Goal: Register for event/course

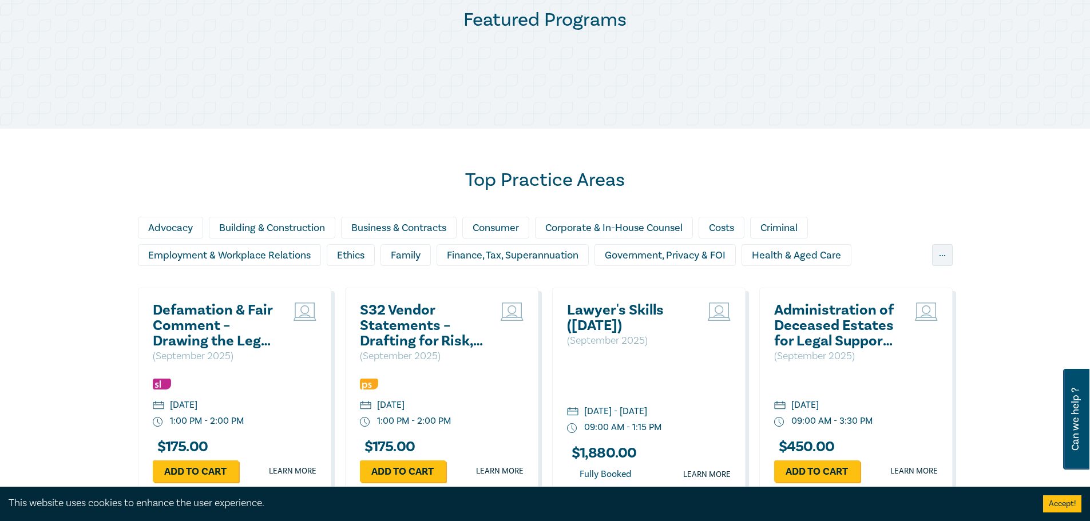
scroll to position [644, 0]
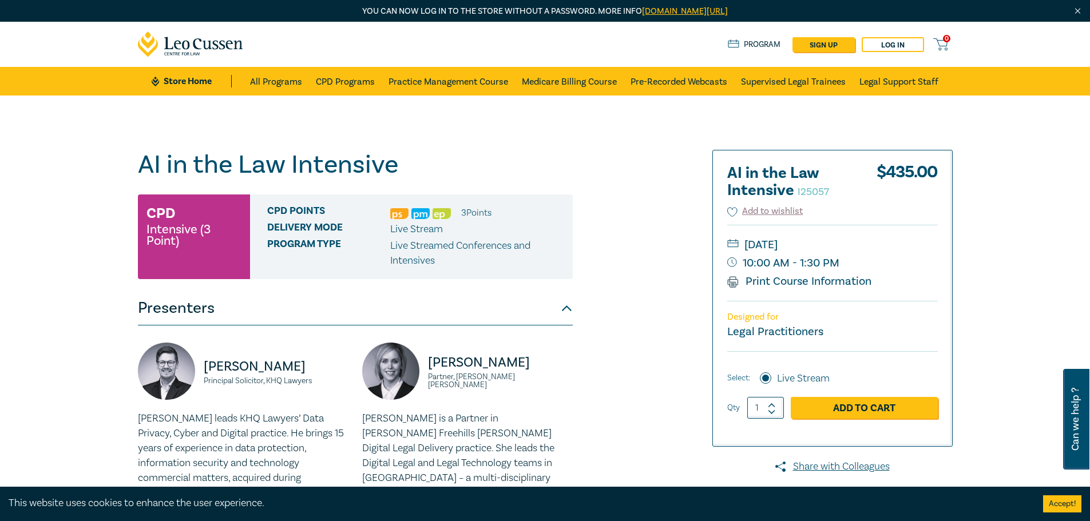
scroll to position [72, 0]
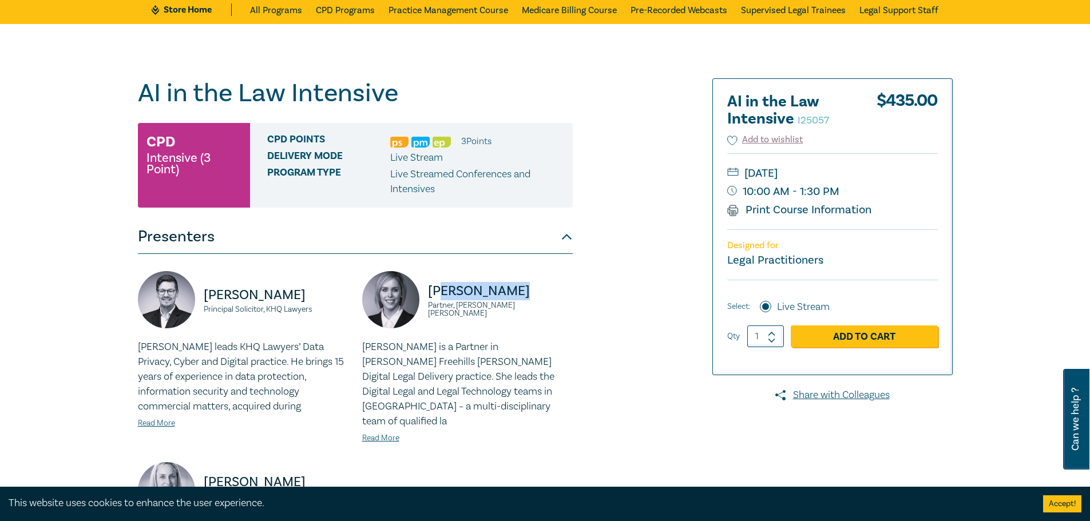
drag, startPoint x: 523, startPoint y: 289, endPoint x: 442, endPoint y: 287, distance: 81.3
click at [442, 287] on p "[PERSON_NAME]" at bounding box center [500, 291] width 145 height 18
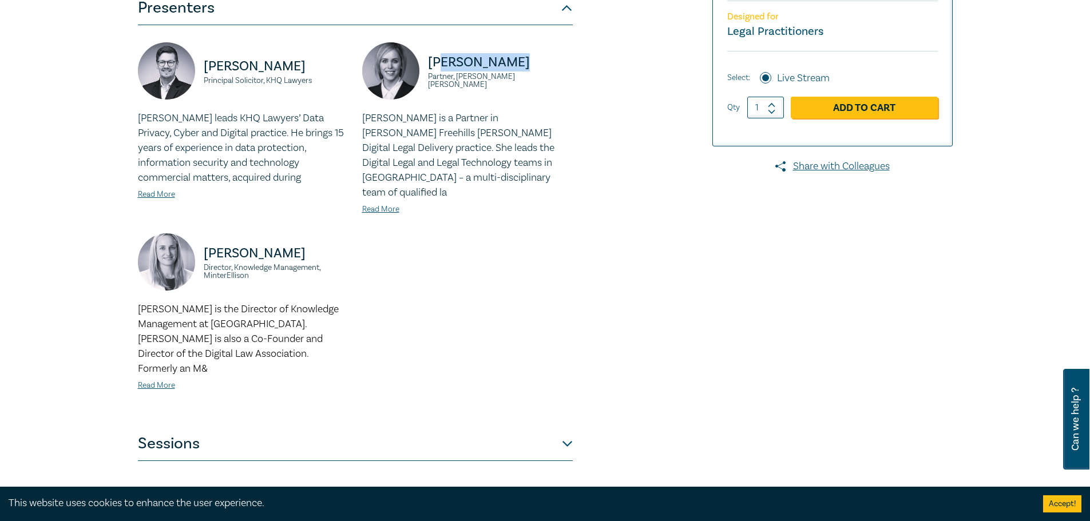
scroll to position [486, 0]
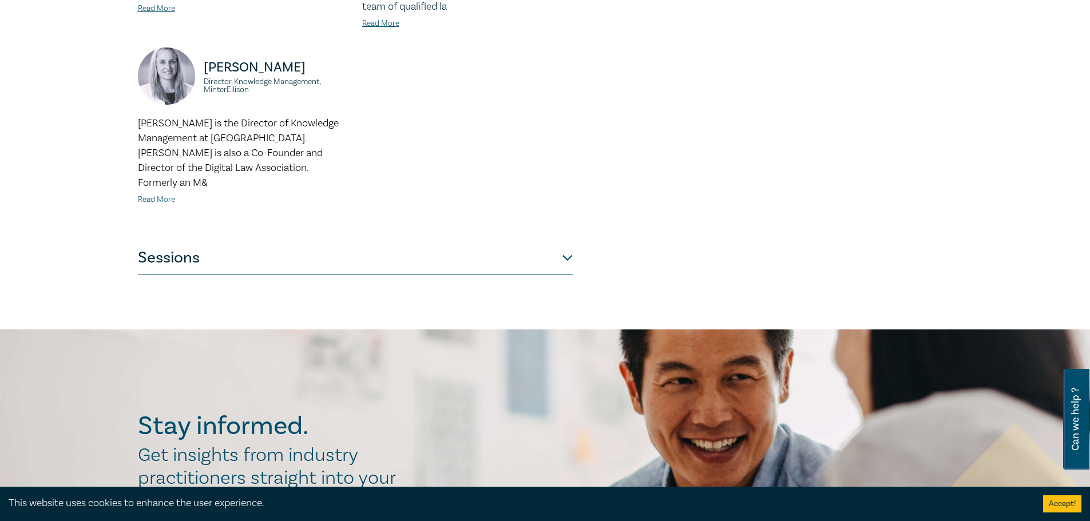
click at [162, 195] on link "Read More" at bounding box center [156, 200] width 37 height 10
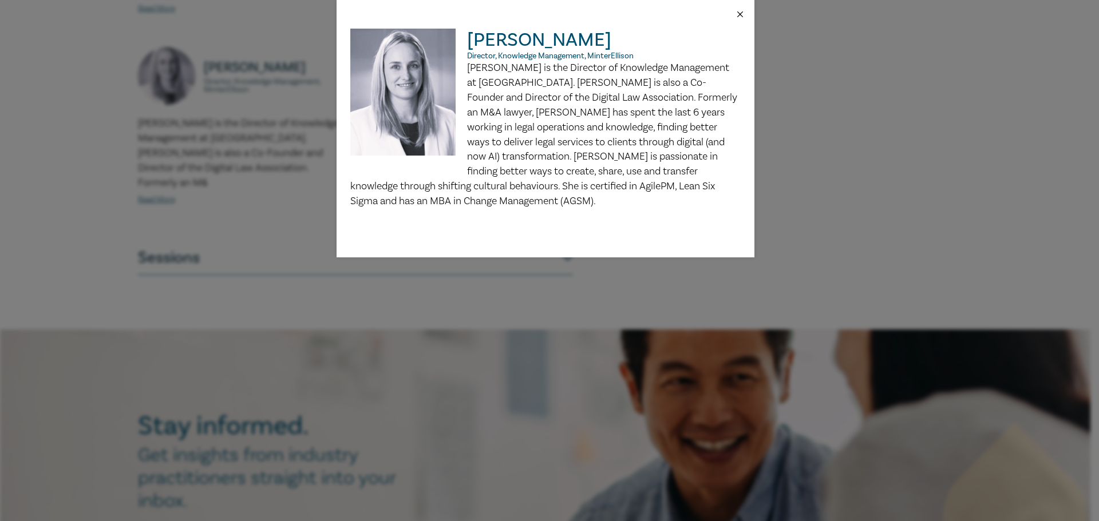
click at [744, 15] on button "Close" at bounding box center [740, 14] width 10 height 10
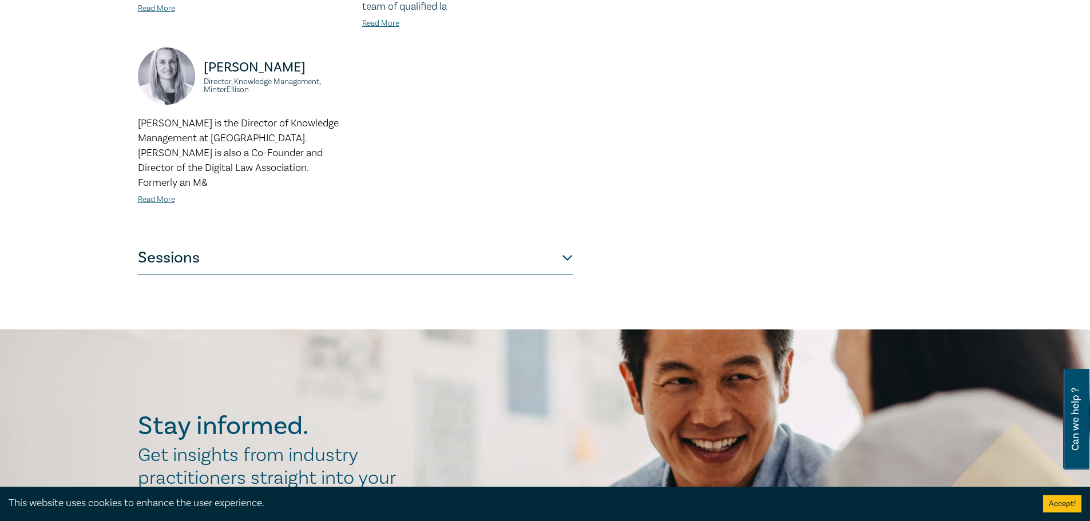
click at [310, 241] on button "Sessions" at bounding box center [355, 258] width 435 height 34
